Goal: Find specific page/section: Find specific page/section

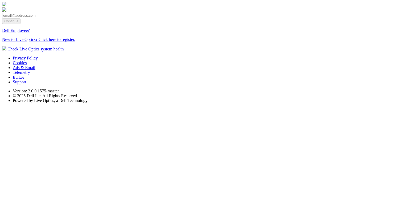
click at [49, 18] on input "email" at bounding box center [25, 16] width 47 height 6
type input "[EMAIL_ADDRESS][DOMAIN_NAME]"
click at [20, 24] on input "Continue" at bounding box center [11, 21] width 18 height 6
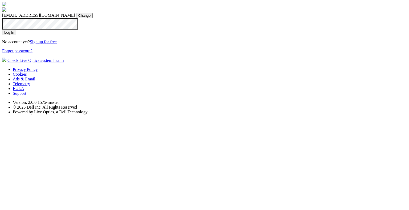
click at [16, 35] on input "Log In" at bounding box center [9, 33] width 14 height 6
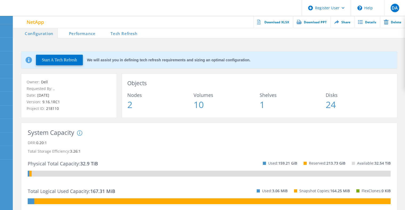
click at [127, 35] on li "Tech Refresh" at bounding box center [120, 33] width 42 height 11
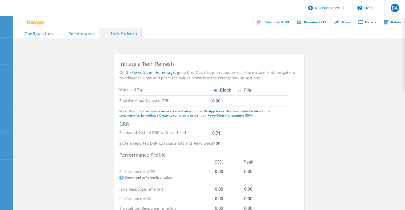
click at [239, 91] on input "File" at bounding box center [239, 90] width 3 height 3
radio input "true"
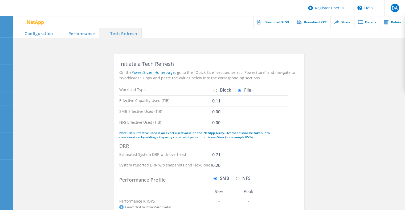
click at [215, 89] on input "Block" at bounding box center [214, 90] width 3 height 3
radio input "true"
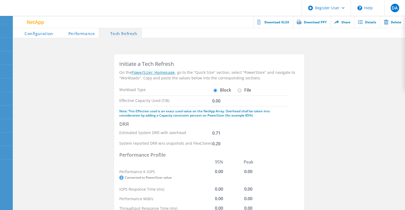
click at [239, 92] on input "File" at bounding box center [239, 90] width 3 height 3
radio input "true"
radio input "false"
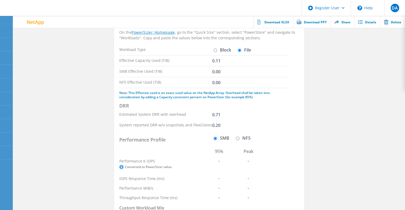
scroll to position [40, 0]
click at [237, 138] on input "NFS" at bounding box center [237, 138] width 3 height 3
radio input "true"
radio input "false"
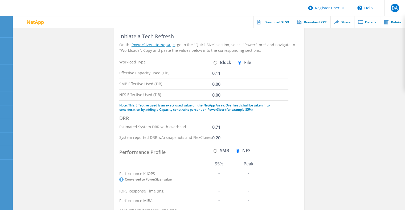
scroll to position [28, 0]
click at [214, 62] on input "Block" at bounding box center [214, 62] width 3 height 3
radio input "true"
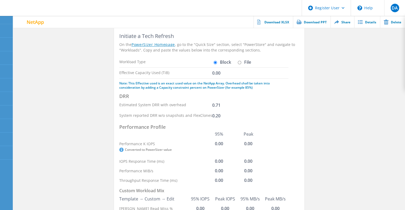
click at [240, 63] on input "File" at bounding box center [239, 62] width 3 height 3
radio input "true"
radio input "false"
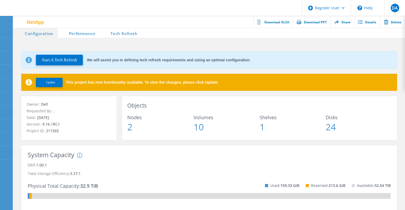
click at [125, 33] on li "Tech Refresh" at bounding box center [120, 33] width 42 height 11
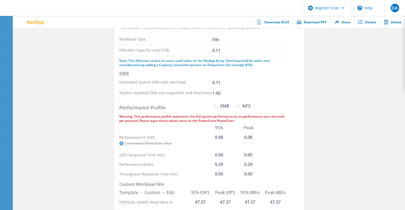
scroll to position [70, 0]
